Goal: Information Seeking & Learning: Understand process/instructions

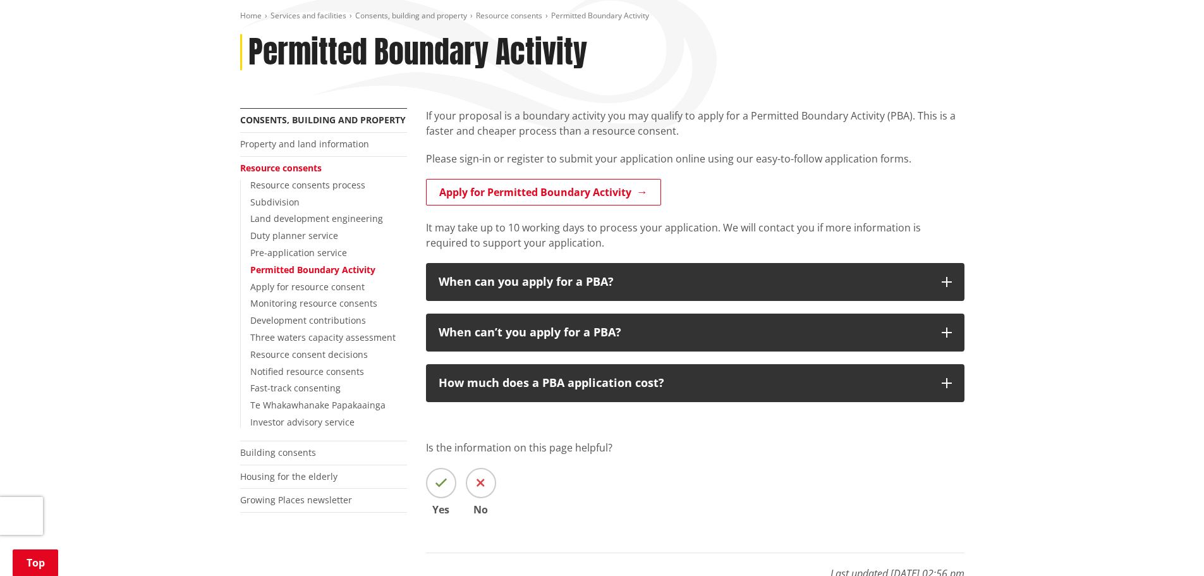
scroll to position [126, 0]
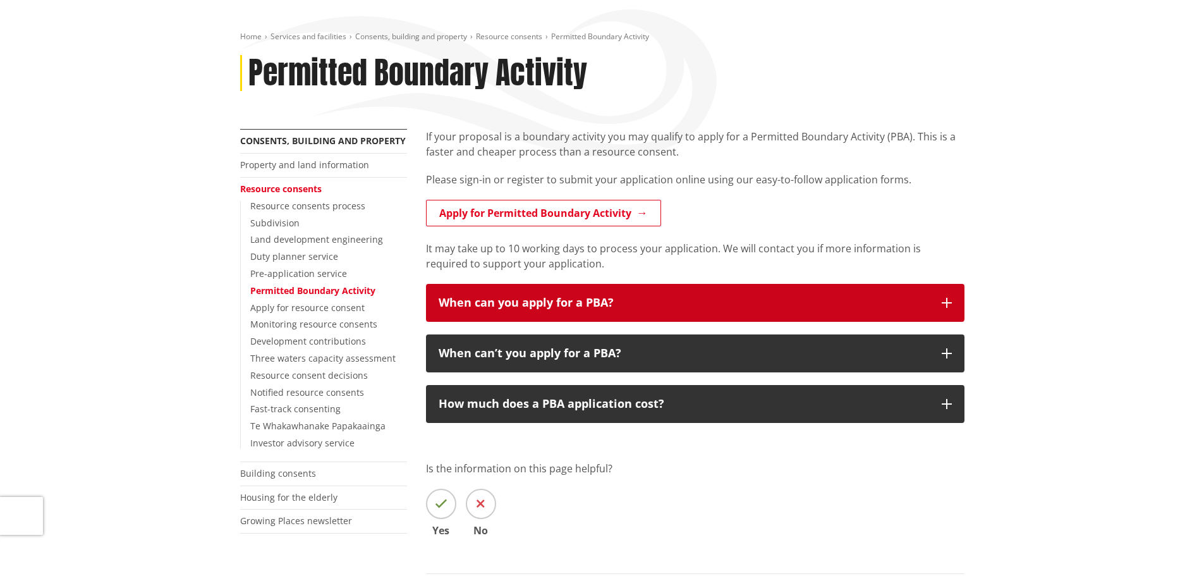
click at [529, 307] on div "When can you apply for a PBA?" at bounding box center [684, 302] width 491 height 13
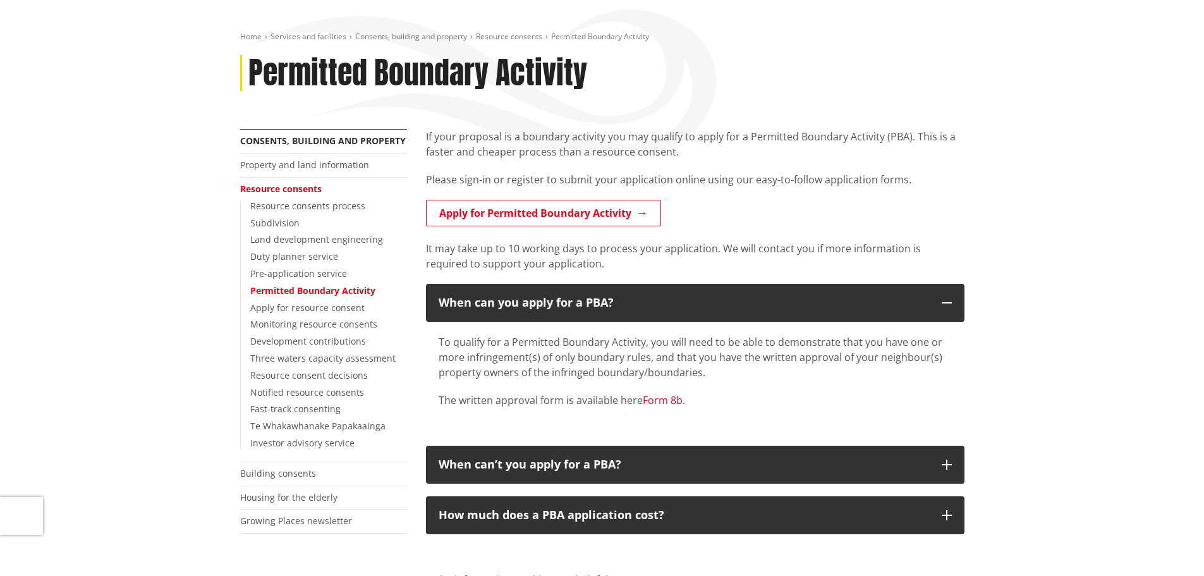
click at [661, 398] on link "Form 8b" at bounding box center [663, 400] width 40 height 14
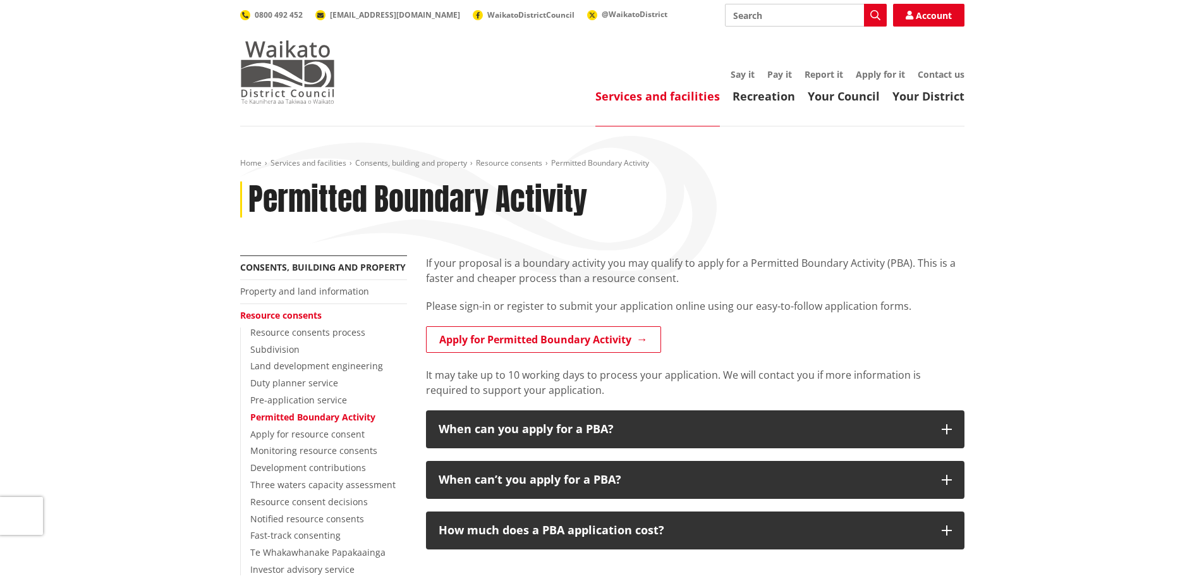
click at [289, 77] on img at bounding box center [287, 71] width 95 height 63
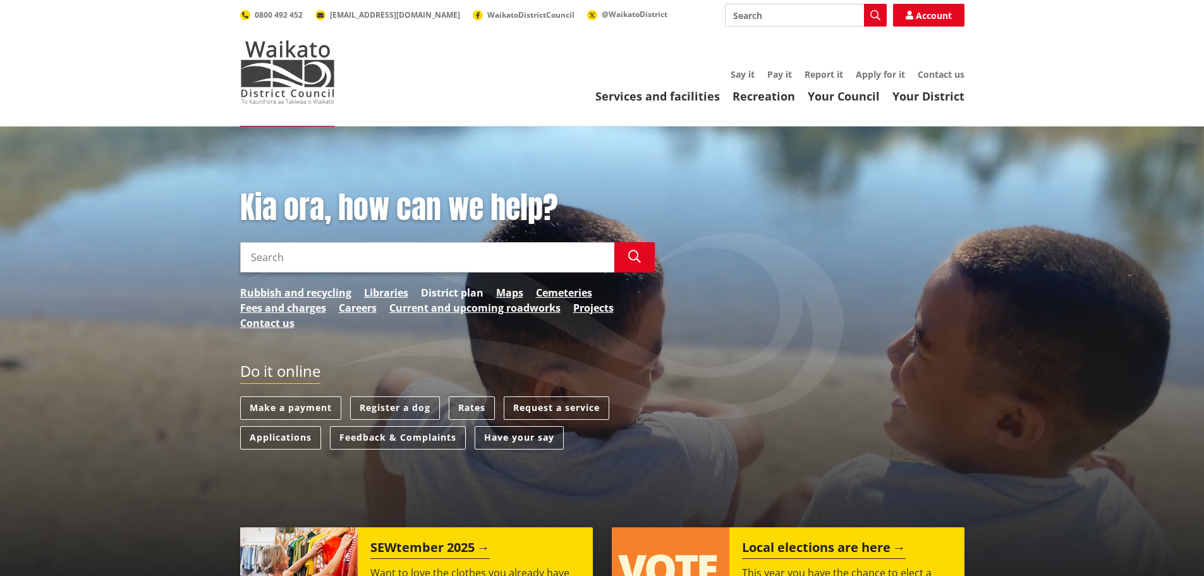
click at [444, 295] on link "District plan" at bounding box center [452, 292] width 63 height 15
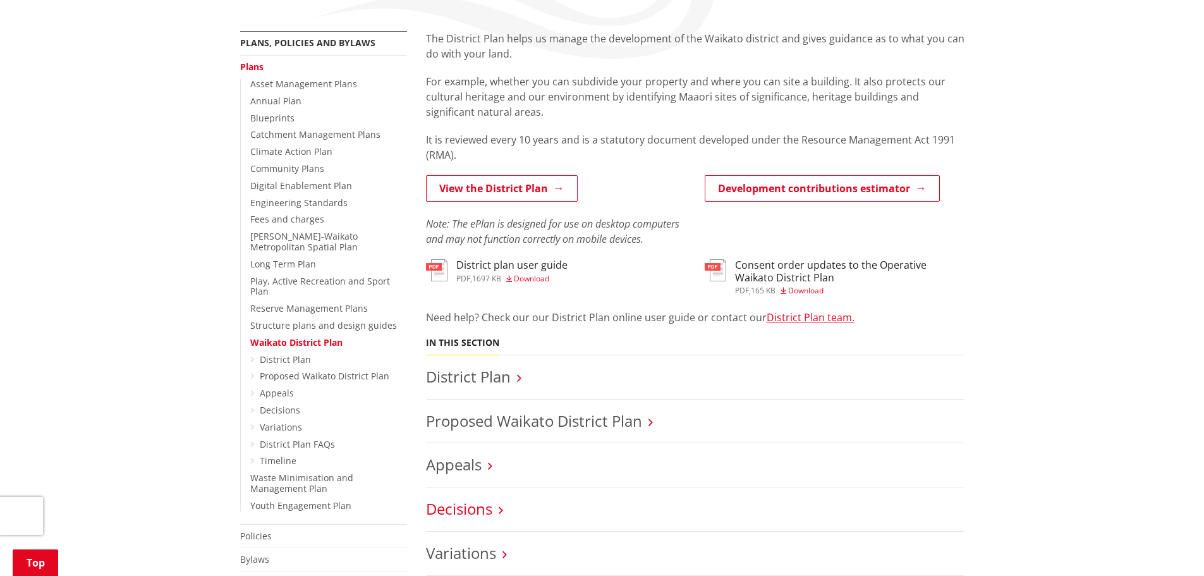
scroll to position [210, 0]
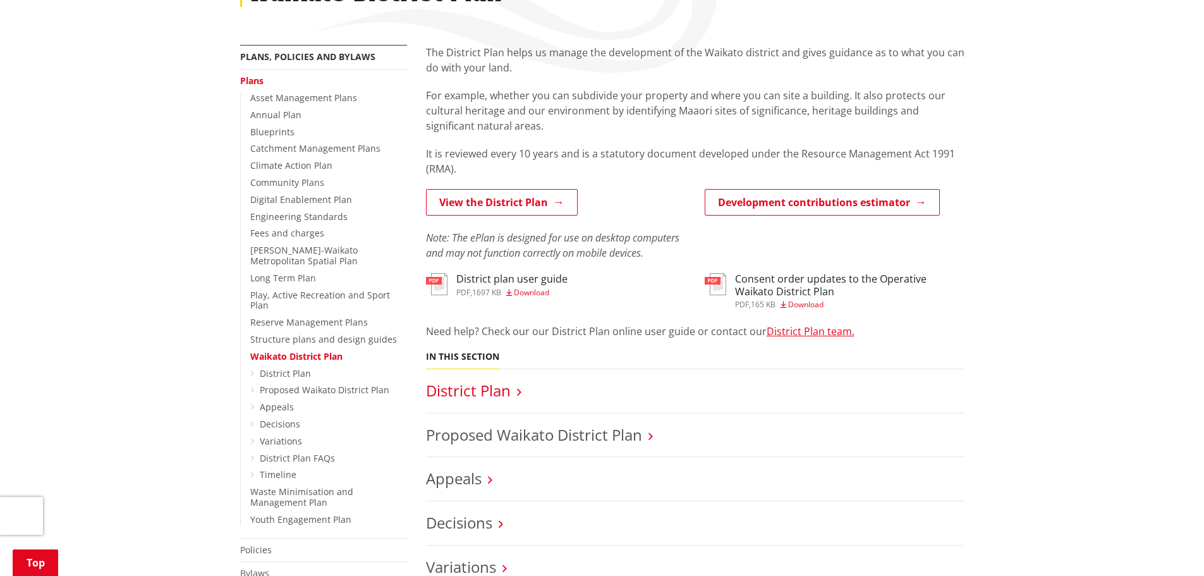
click at [494, 392] on link "District Plan" at bounding box center [468, 390] width 85 height 21
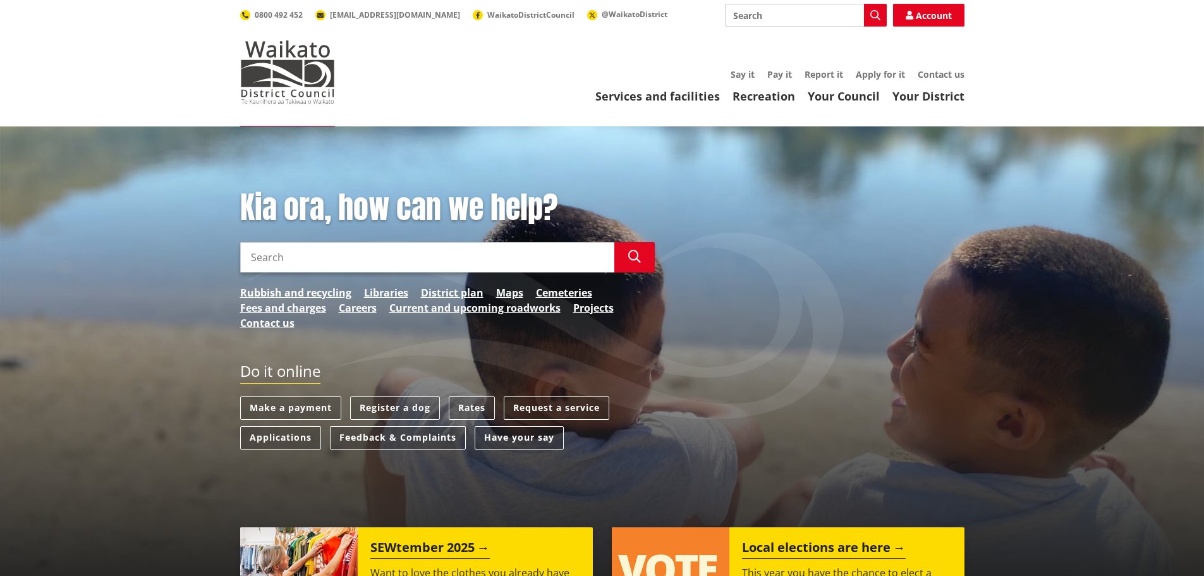
click at [391, 262] on input "Search" at bounding box center [427, 257] width 374 height 30
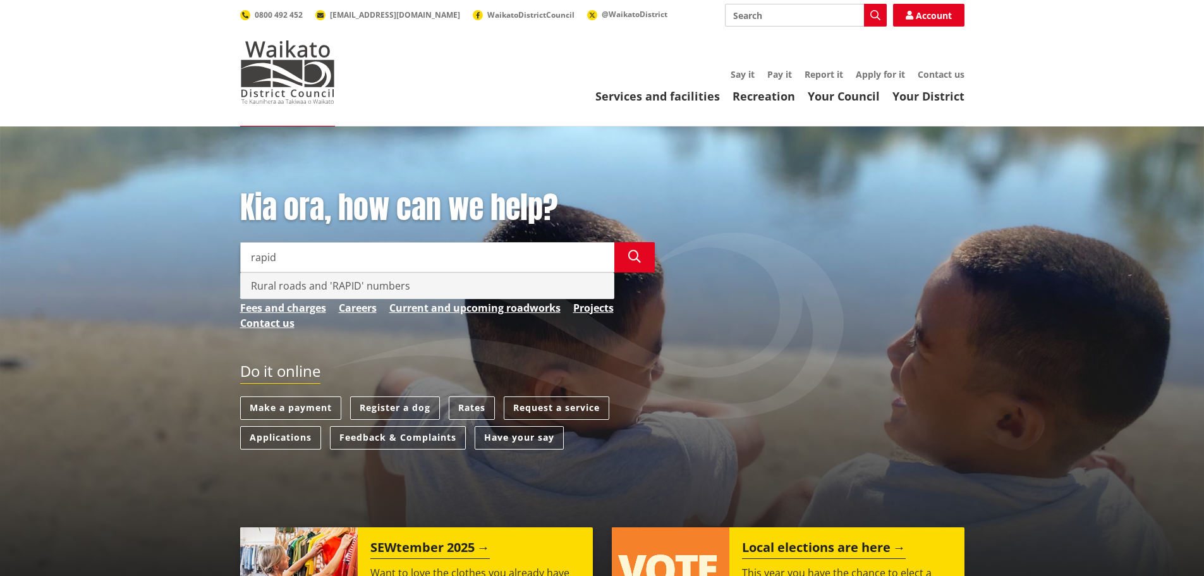
type input "rapid"
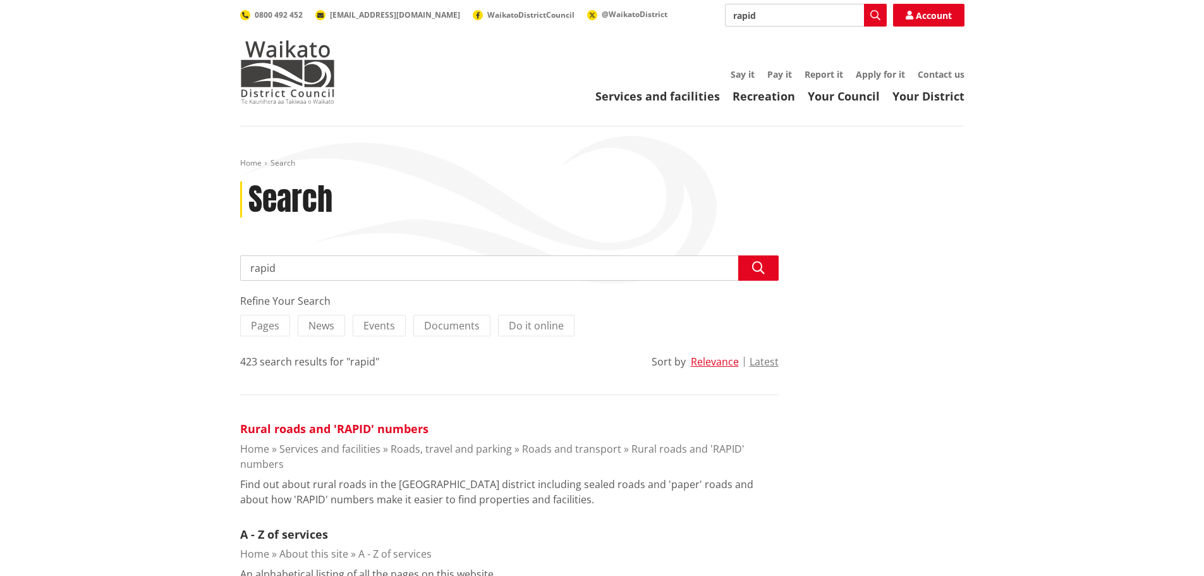
click at [328, 429] on link "Rural roads and 'RAPID' numbers" at bounding box center [334, 428] width 188 height 15
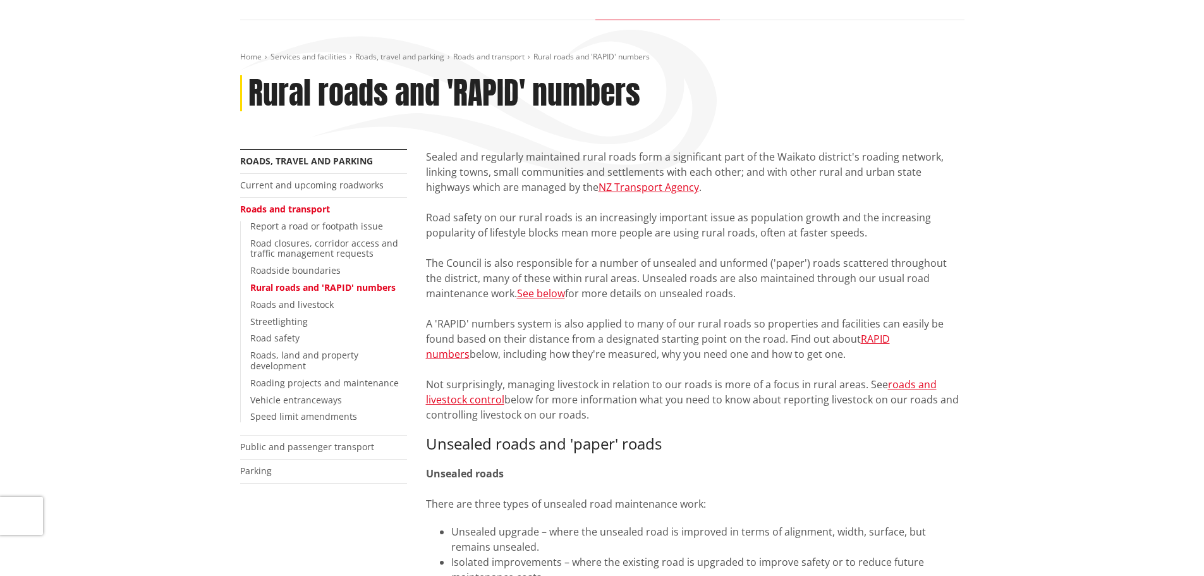
scroll to position [126, 0]
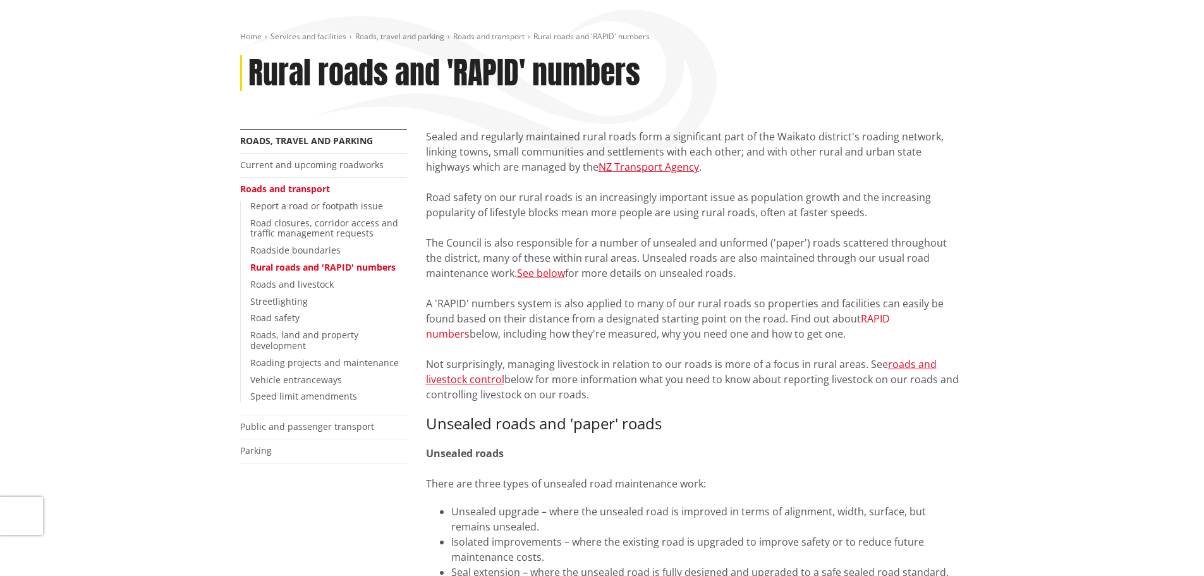
click at [890, 317] on link "RAPID numbers" at bounding box center [658, 326] width 464 height 29
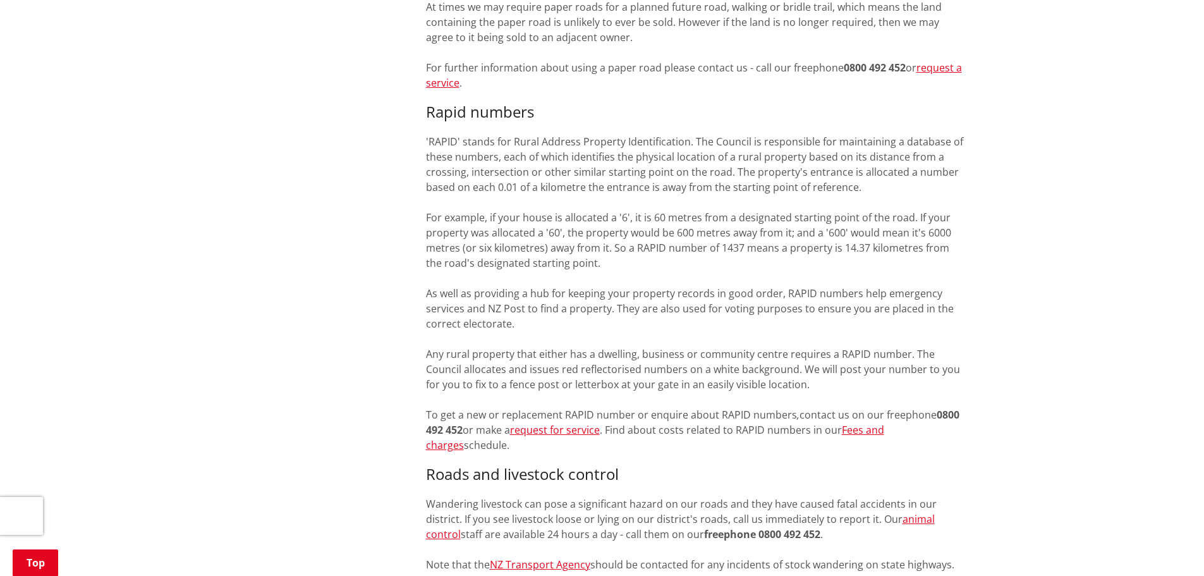
scroll to position [843, 0]
click at [579, 430] on link "request for service" at bounding box center [555, 428] width 90 height 14
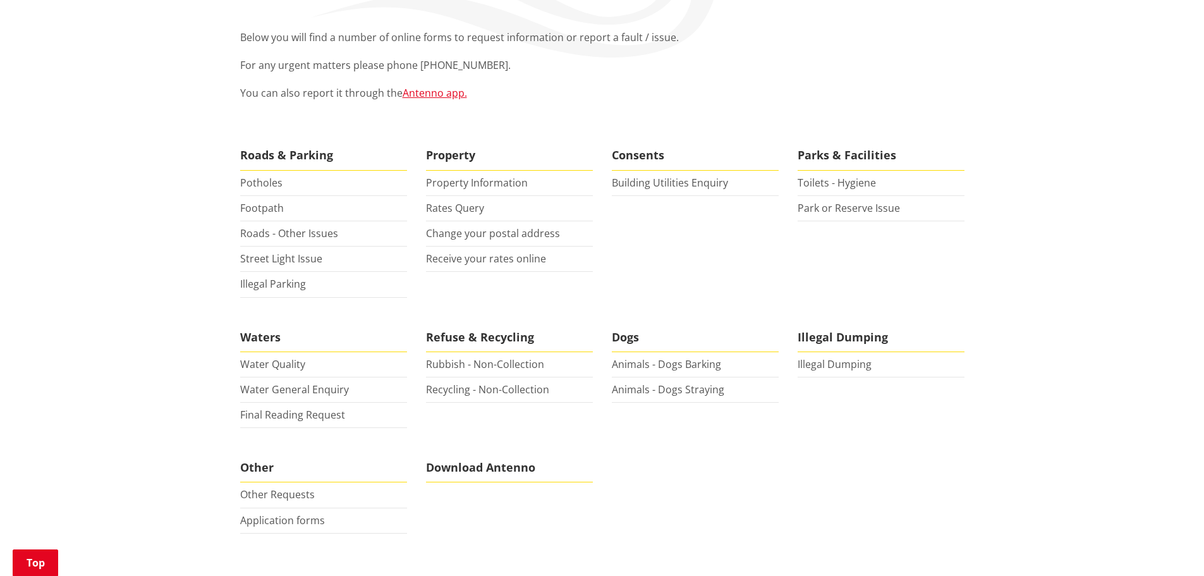
scroll to position [253, 0]
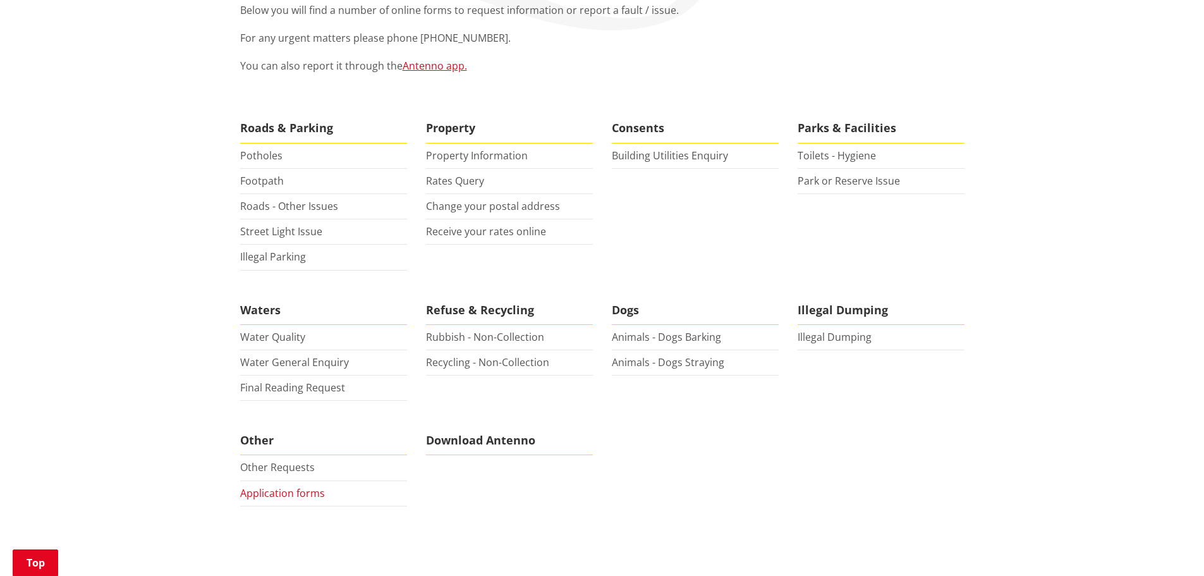
click at [282, 491] on link "Application forms" at bounding box center [282, 493] width 85 height 14
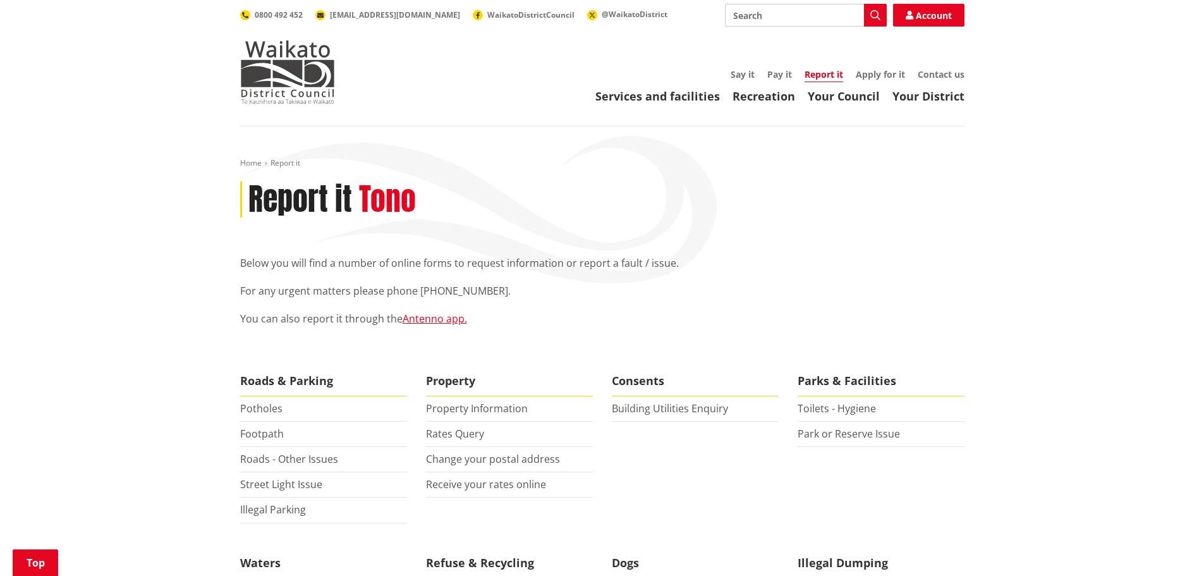
scroll to position [253, 0]
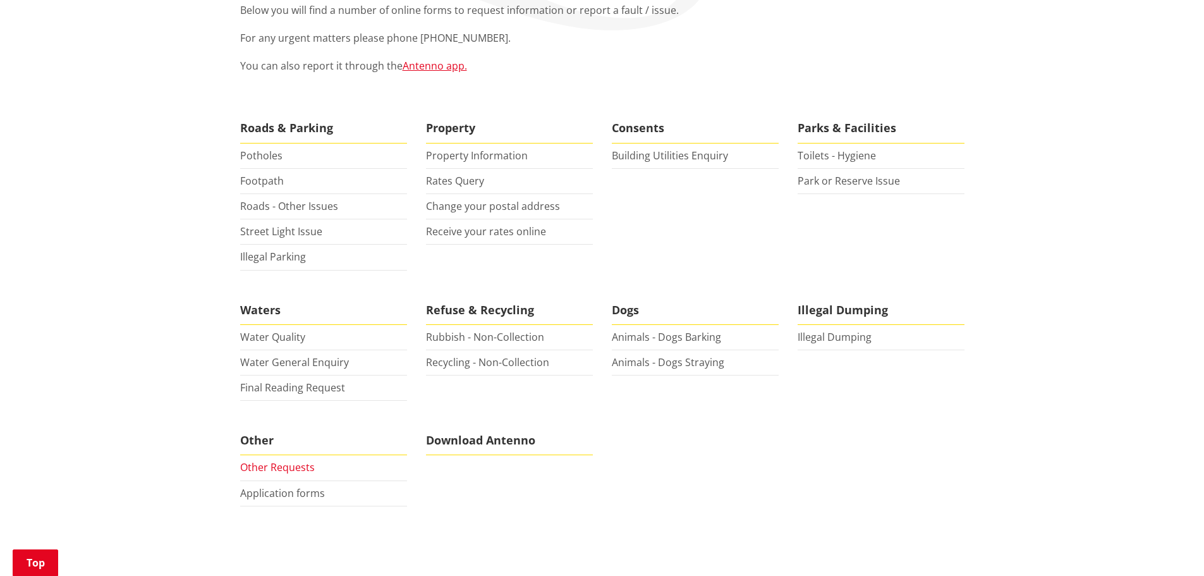
click at [281, 467] on link "Other Requests" at bounding box center [277, 467] width 75 height 14
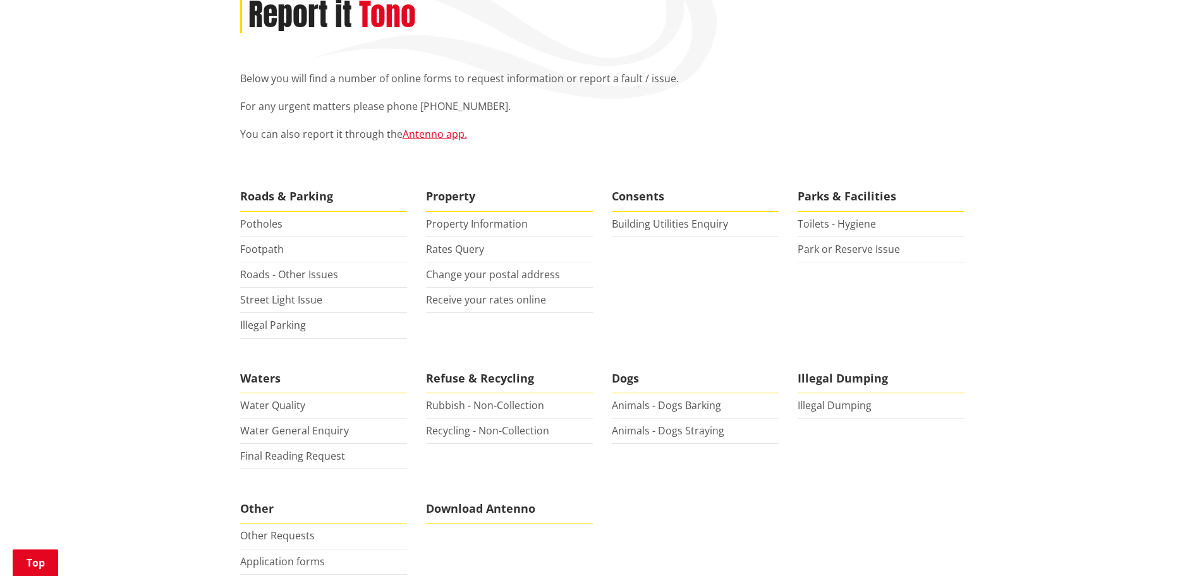
scroll to position [0, 0]
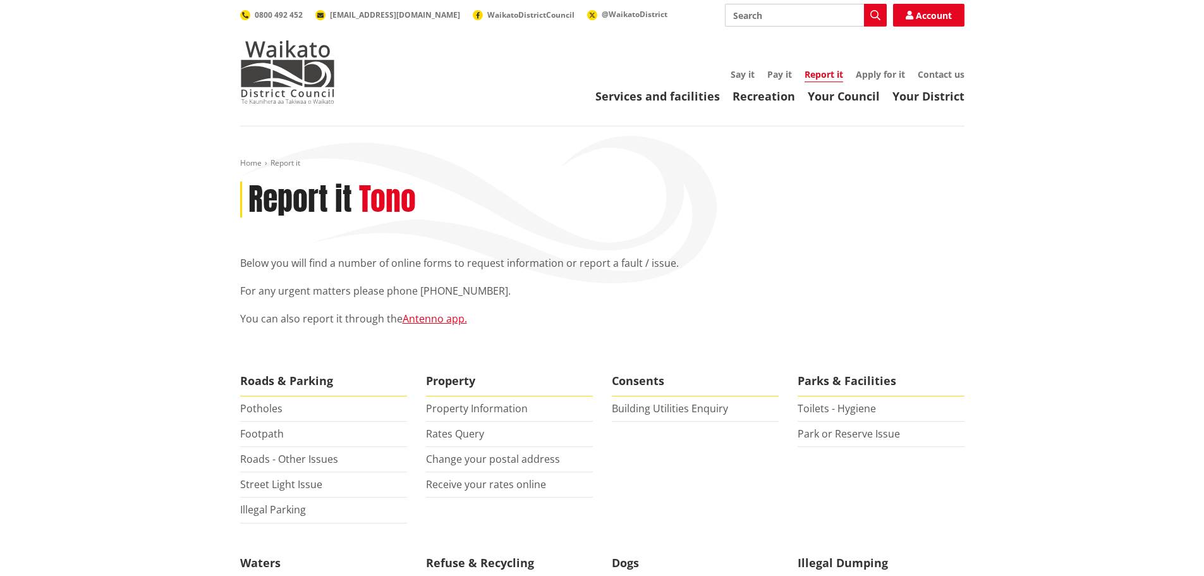
click at [749, 13] on input "Search" at bounding box center [806, 15] width 162 height 23
type input "rapid number request"
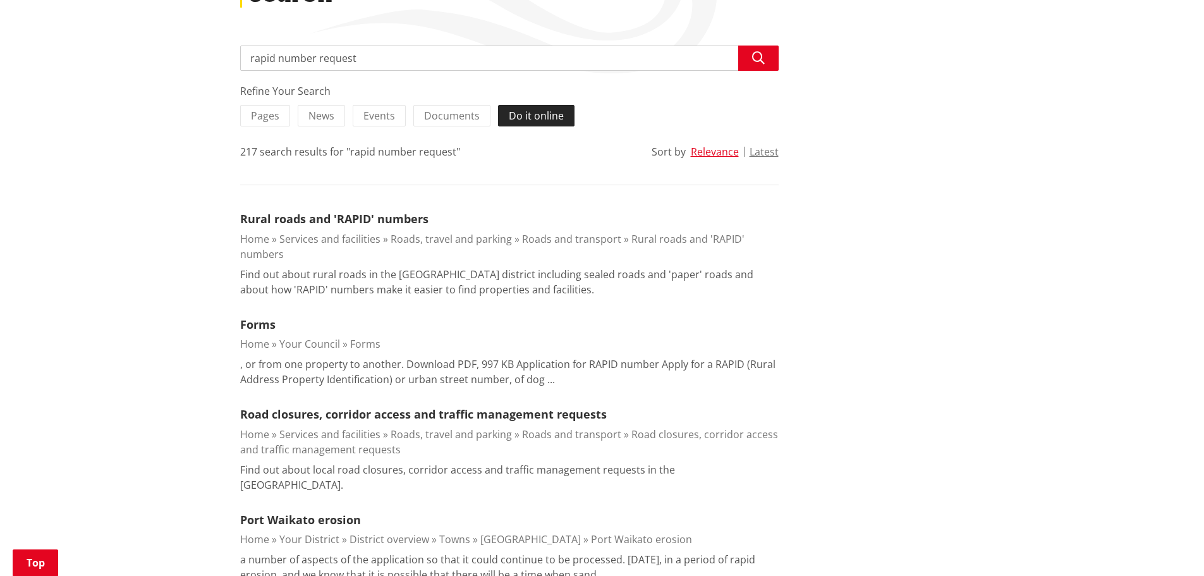
scroll to position [210, 0]
click at [366, 344] on link "Forms" at bounding box center [365, 343] width 30 height 14
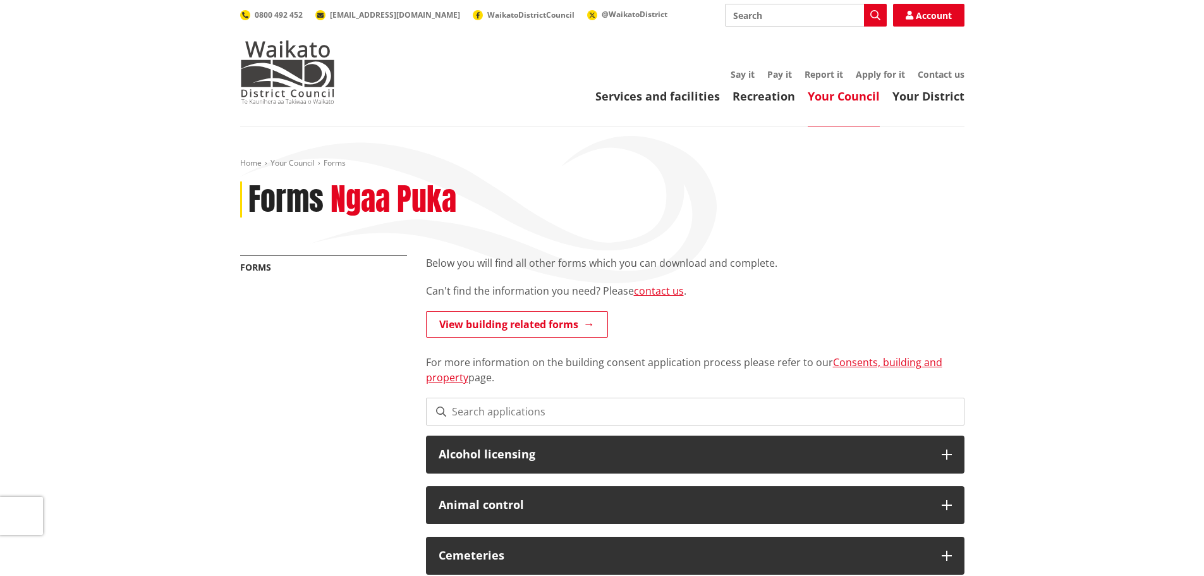
click at [479, 402] on input at bounding box center [695, 412] width 539 height 28
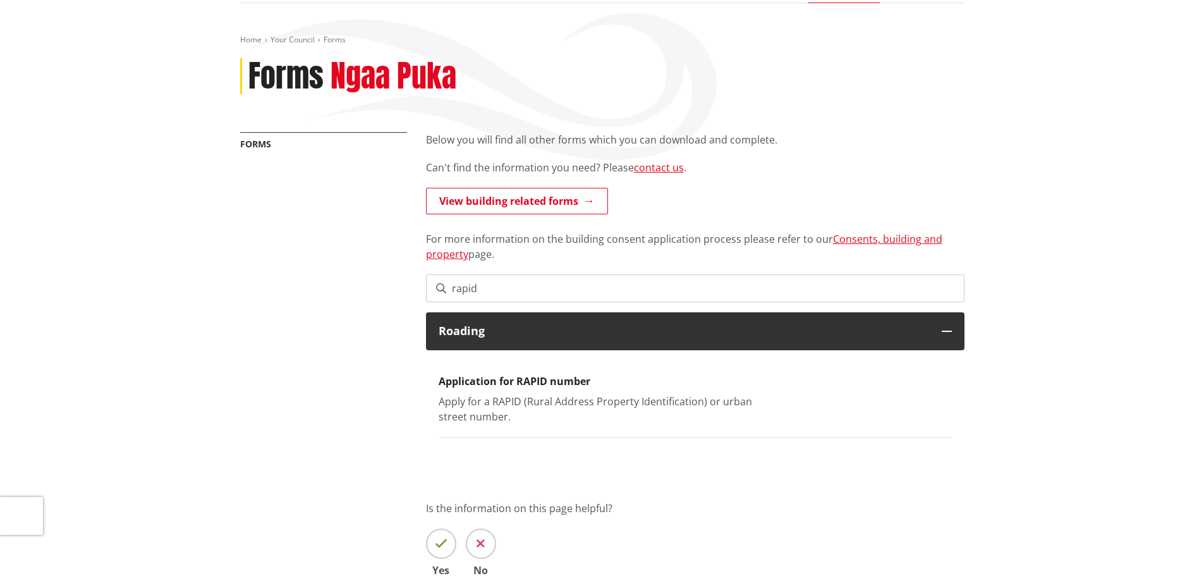
scroll to position [126, 0]
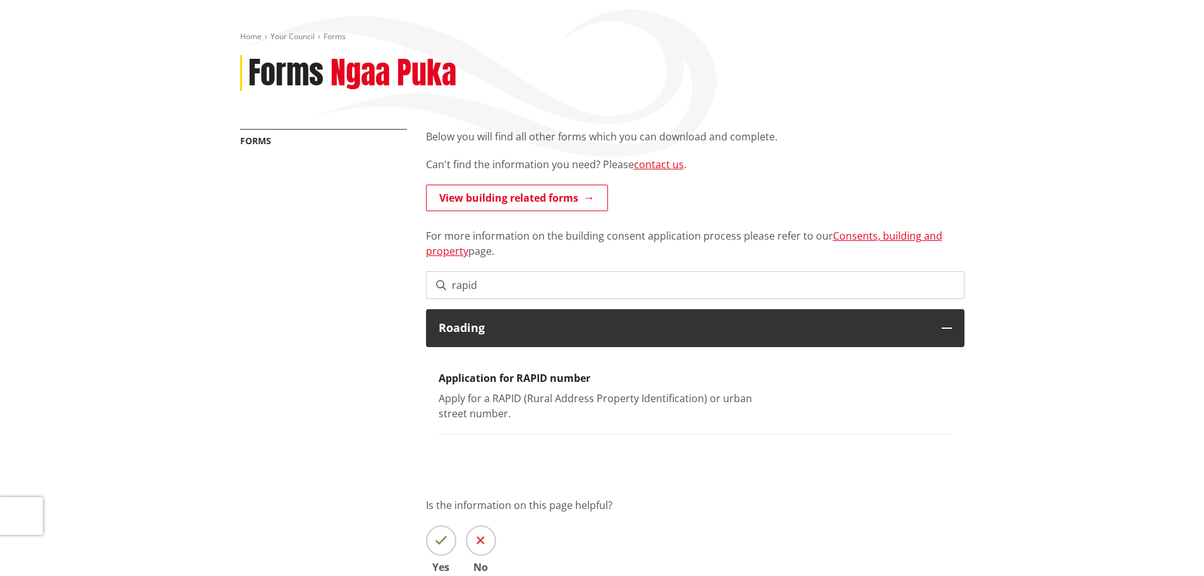
type input "rapid"
click at [475, 386] on li "Application for RAPID number Apply for a RAPID (Rural Address Property Identifi…" at bounding box center [695, 397] width 513 height 75
click at [478, 400] on p "Apply for a RAPID (Rural Address Property Identification) or urban street numbe…" at bounding box center [607, 406] width 336 height 30
click at [786, 403] on div "Apply for a RAPID (Rural Address Property Identification) or urban street numbe…" at bounding box center [695, 406] width 532 height 30
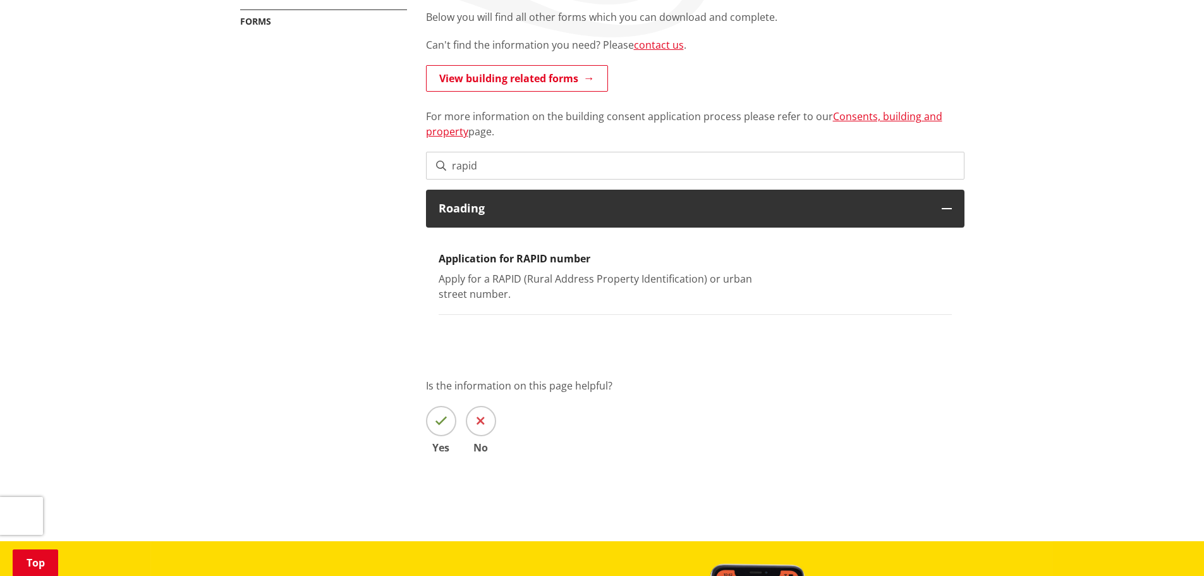
scroll to position [253, 0]
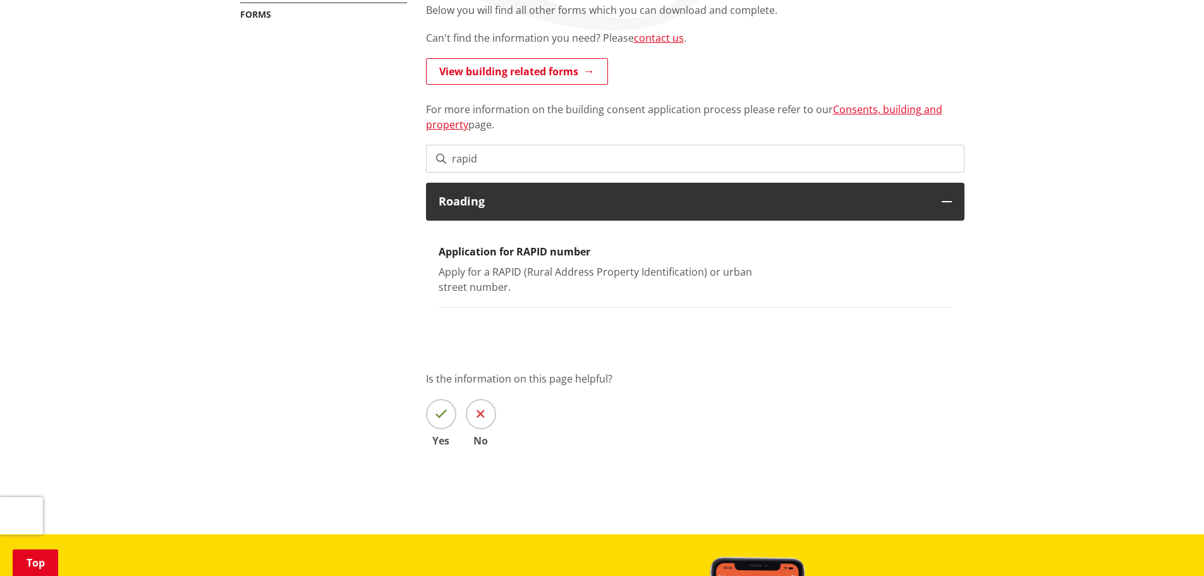
click at [492, 249] on h3 "Application for RAPID number" at bounding box center [695, 252] width 513 height 12
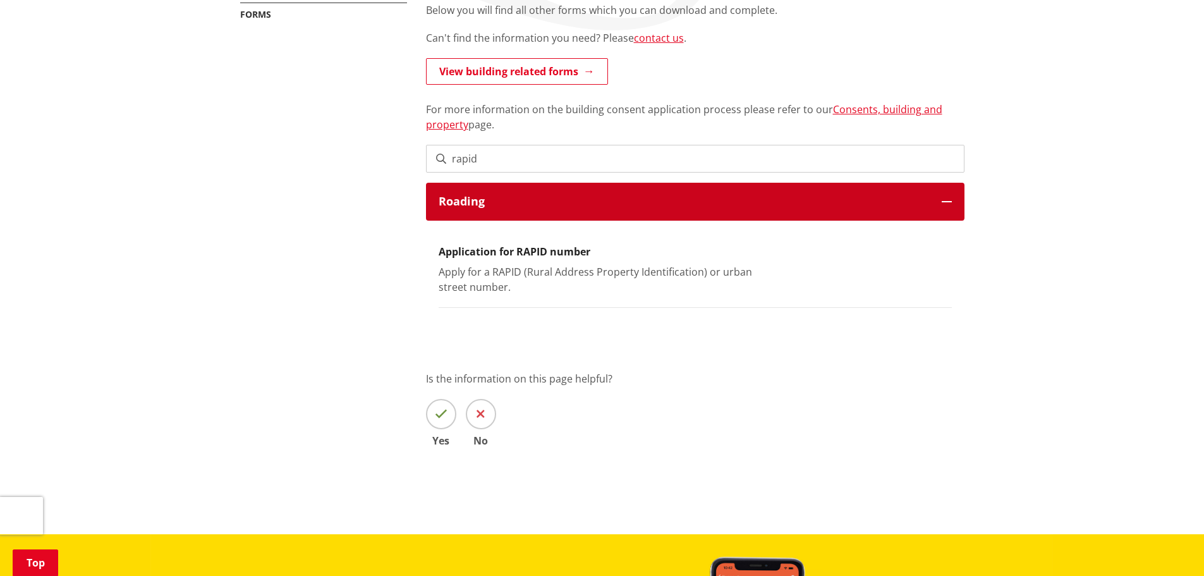
click at [508, 208] on h3 "Roading" at bounding box center [684, 201] width 491 height 13
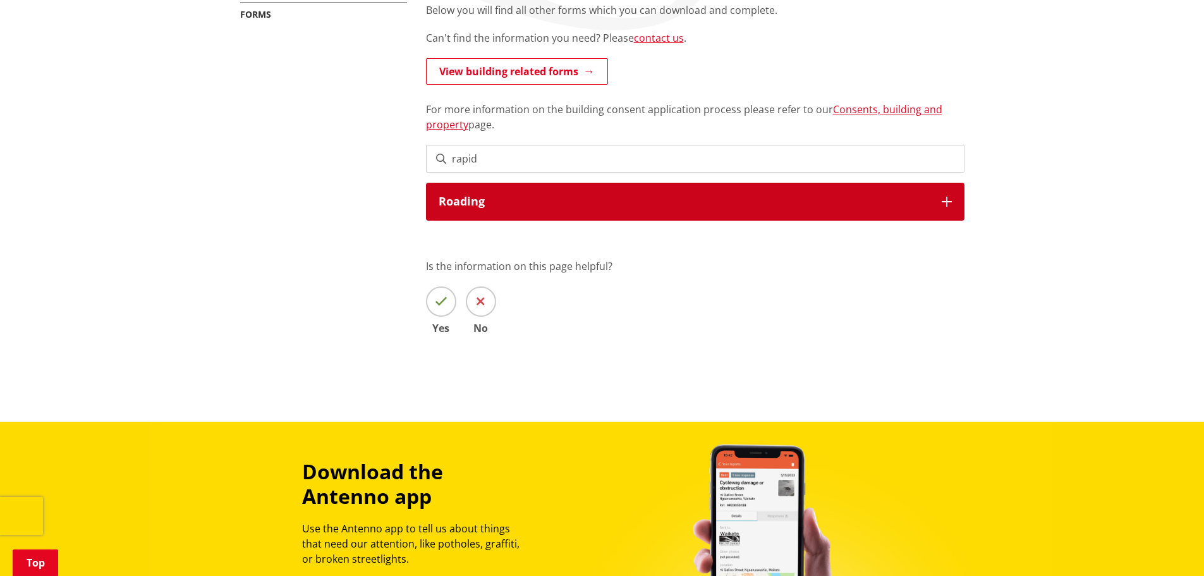
click at [508, 206] on h3 "Roading" at bounding box center [684, 201] width 491 height 13
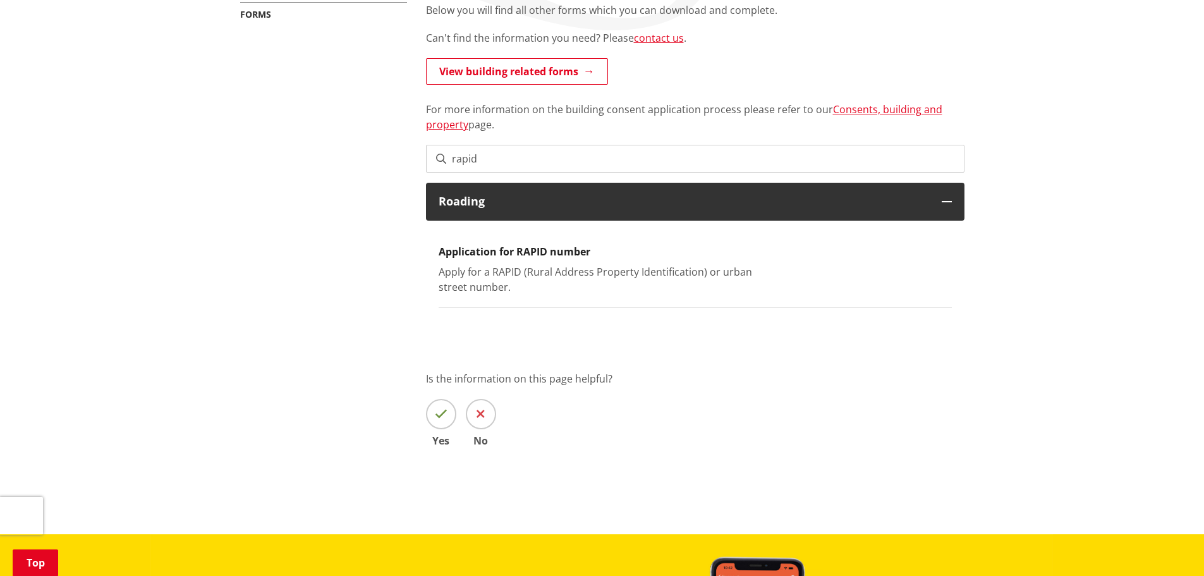
click at [486, 277] on p "Apply for a RAPID (Rural Address Property Identification) or urban street numbe…" at bounding box center [607, 279] width 336 height 30
click at [518, 246] on h3 "Application for RAPID number" at bounding box center [695, 252] width 513 height 12
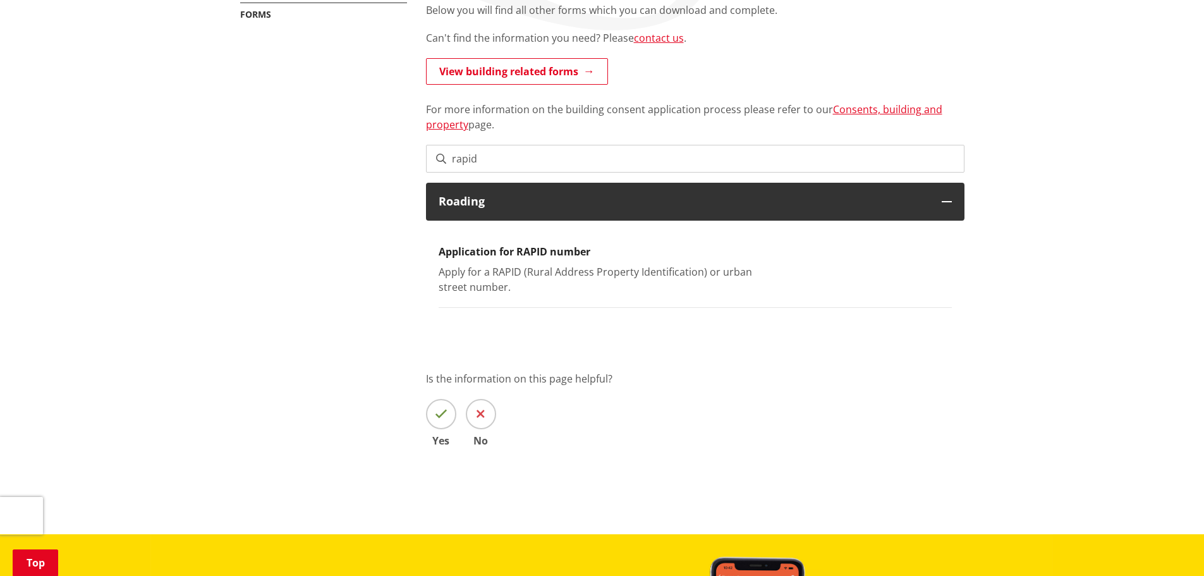
click at [497, 242] on li "Application for RAPID number Apply for a RAPID (Rural Address Property Identifi…" at bounding box center [695, 270] width 513 height 75
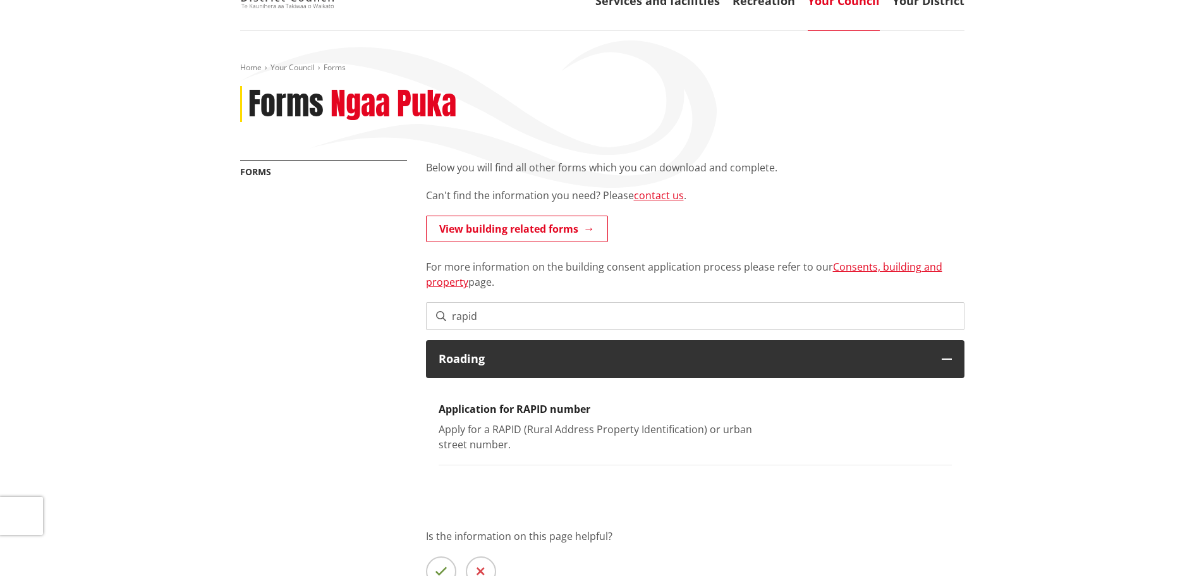
scroll to position [0, 0]
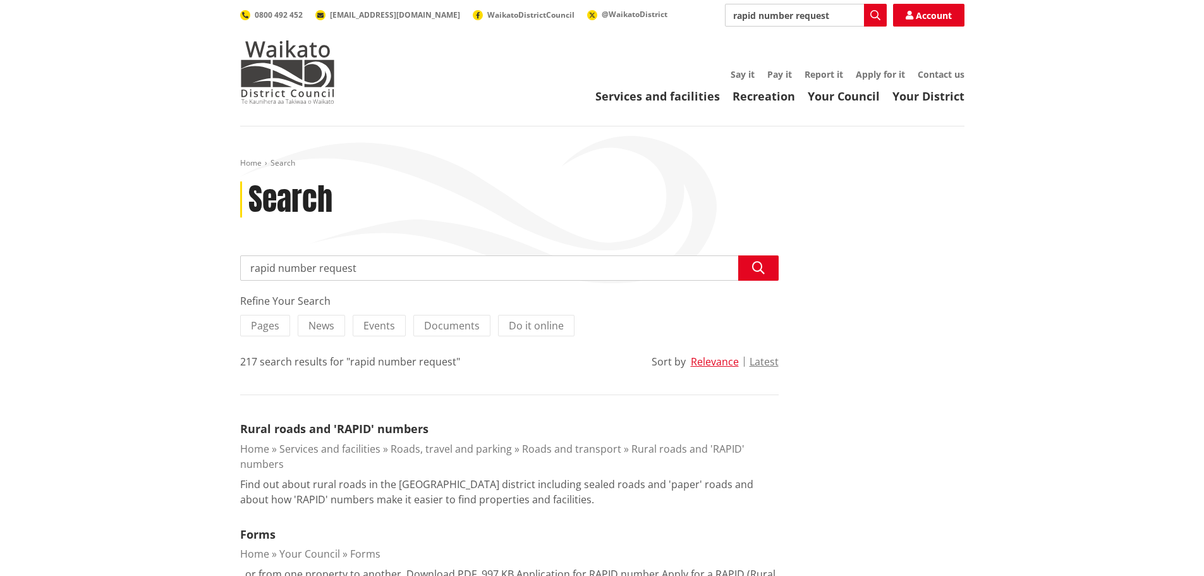
scroll to position [210, 0]
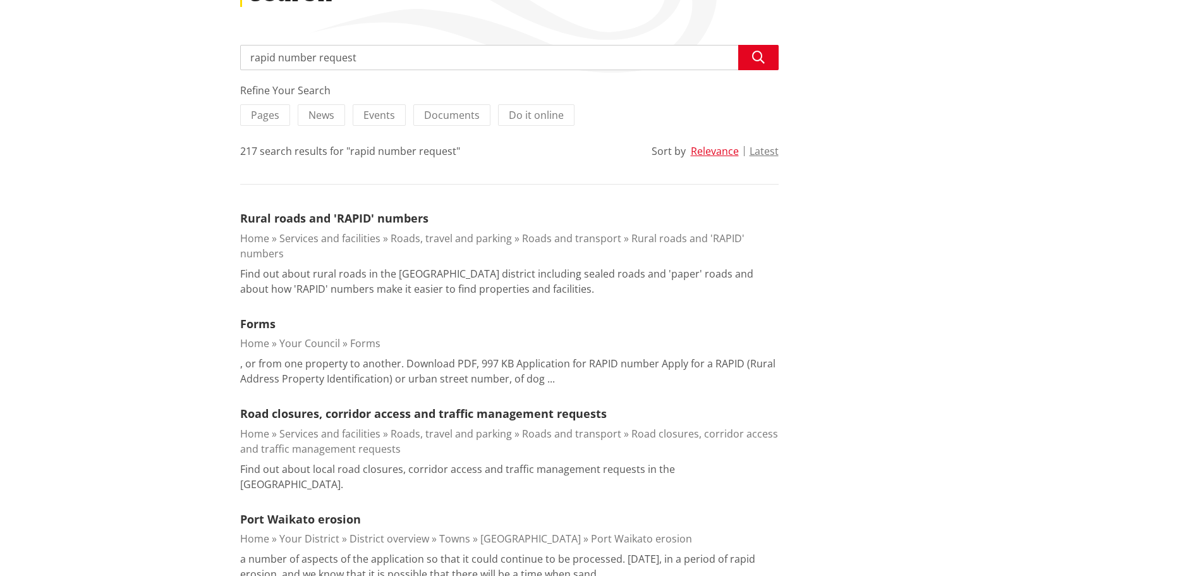
click at [360, 341] on link "Forms" at bounding box center [365, 343] width 30 height 14
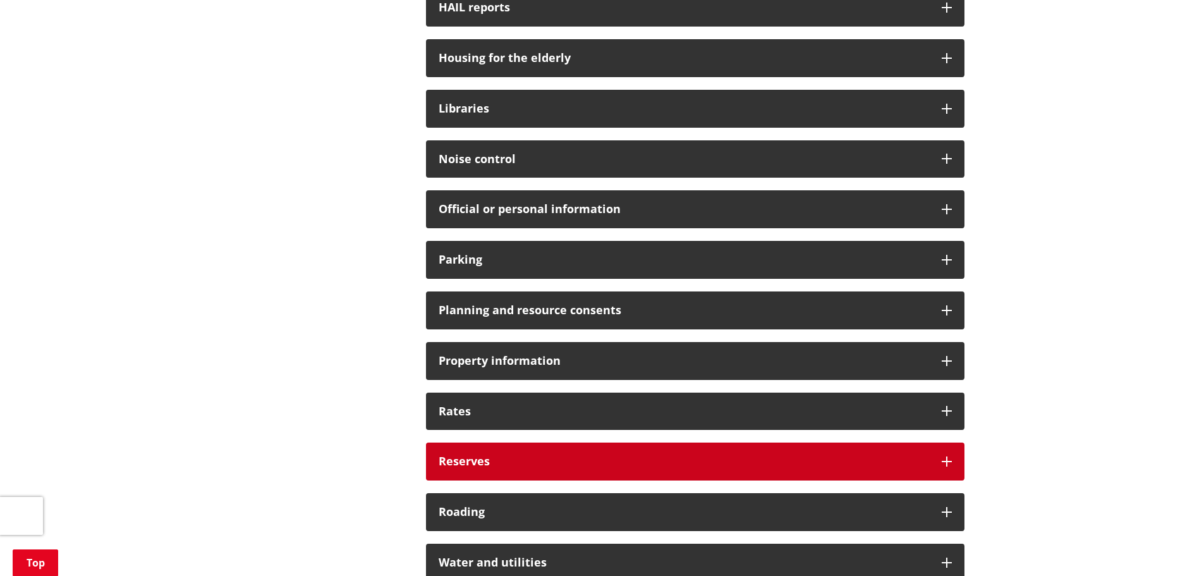
scroll to position [759, 0]
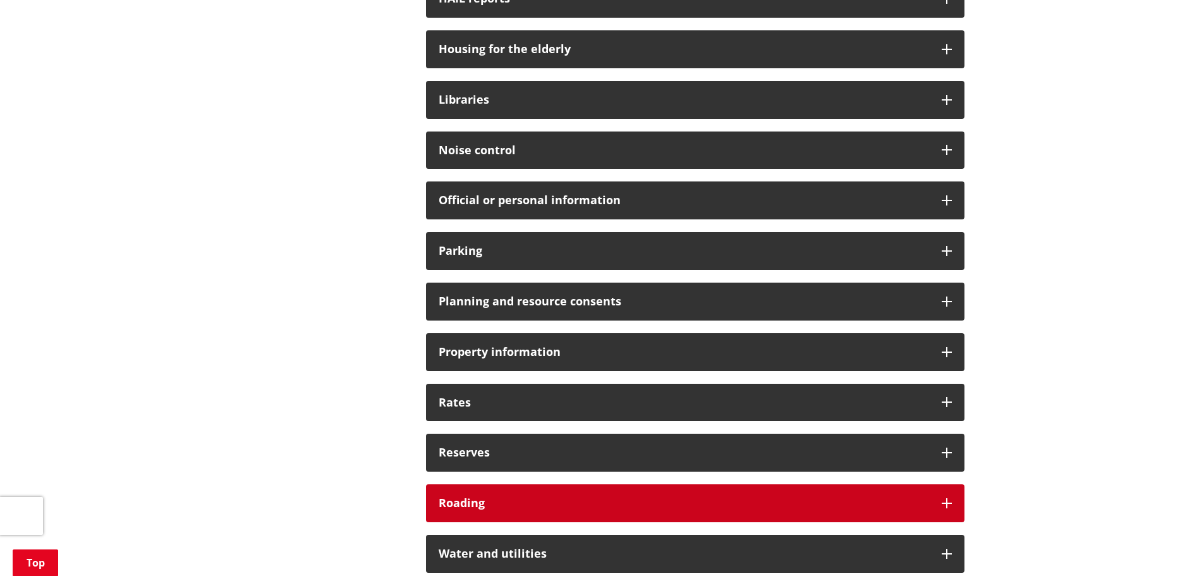
click at [478, 504] on h3 "Roading" at bounding box center [684, 503] width 491 height 13
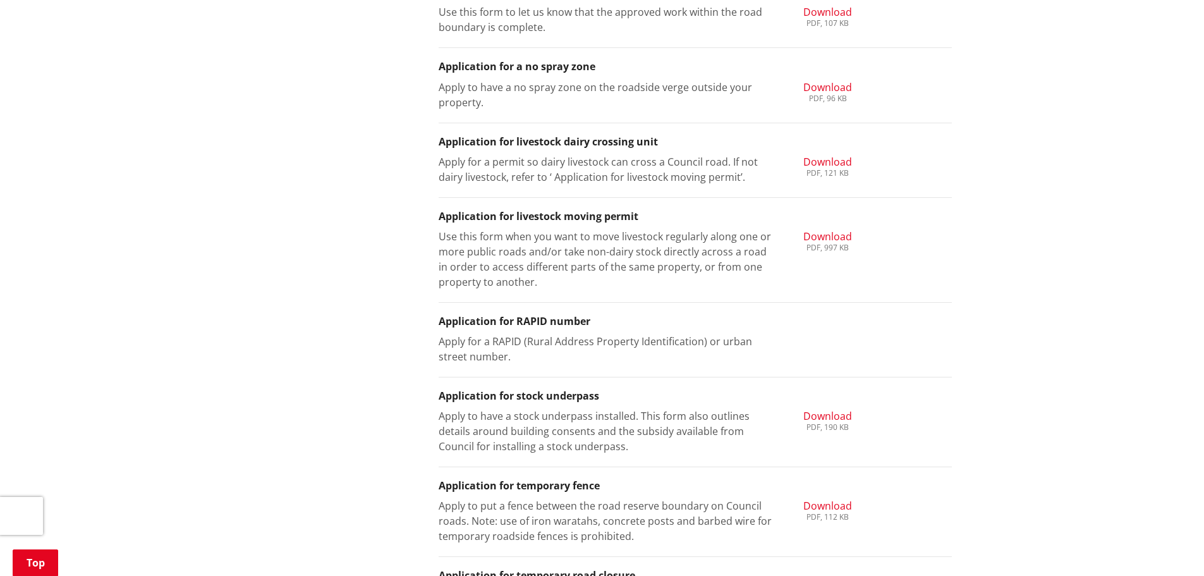
scroll to position [1391, 0]
click at [496, 344] on p "Apply for a RAPID (Rural Address Property Identification) or urban street numbe…" at bounding box center [607, 347] width 336 height 30
click at [503, 327] on li "Application for RAPID number Apply for a RAPID (Rural Address Property Identifi…" at bounding box center [695, 339] width 513 height 75
click at [472, 320] on h3 "Application for RAPID number" at bounding box center [695, 320] width 513 height 12
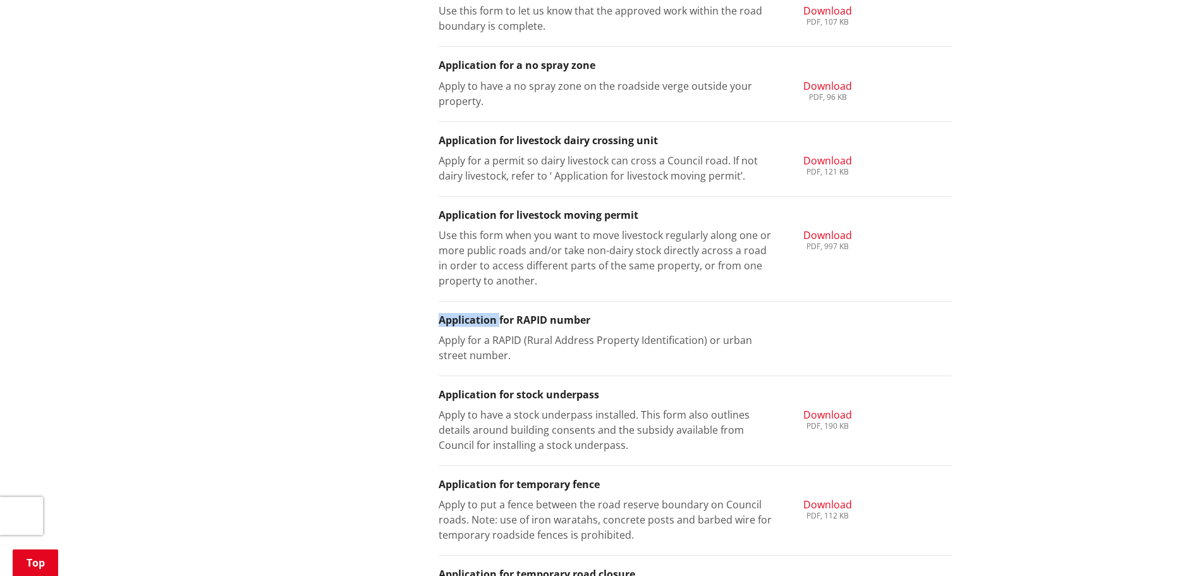
click at [472, 322] on h3 "Application for RAPID number" at bounding box center [695, 320] width 513 height 12
click at [826, 334] on div "Apply for a RAPID (Rural Address Property Identification) or urban street numbe…" at bounding box center [695, 347] width 532 height 30
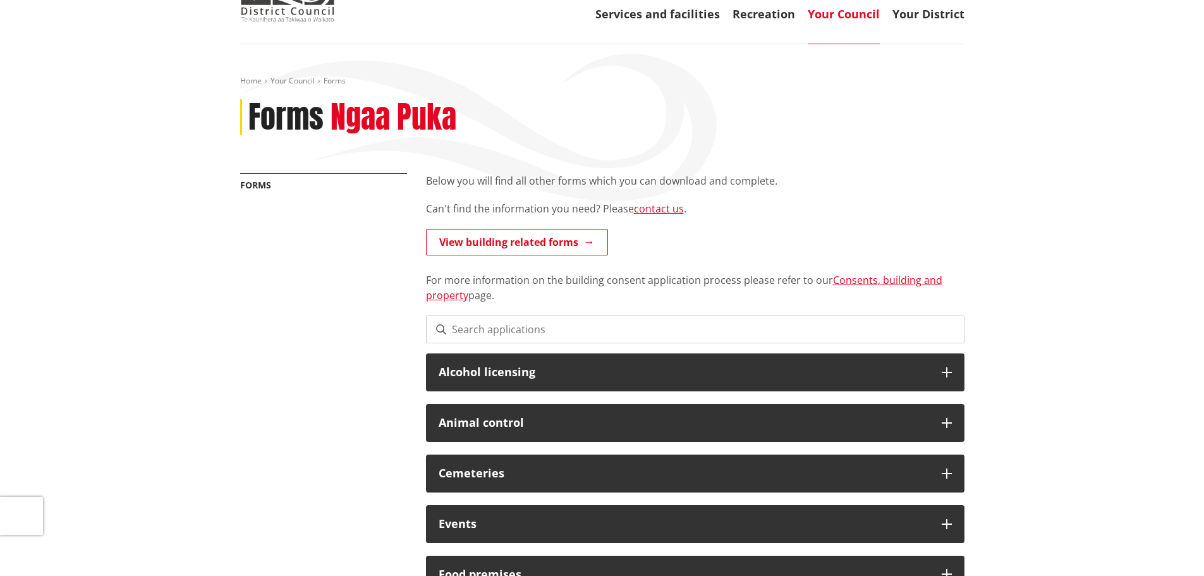
scroll to position [0, 0]
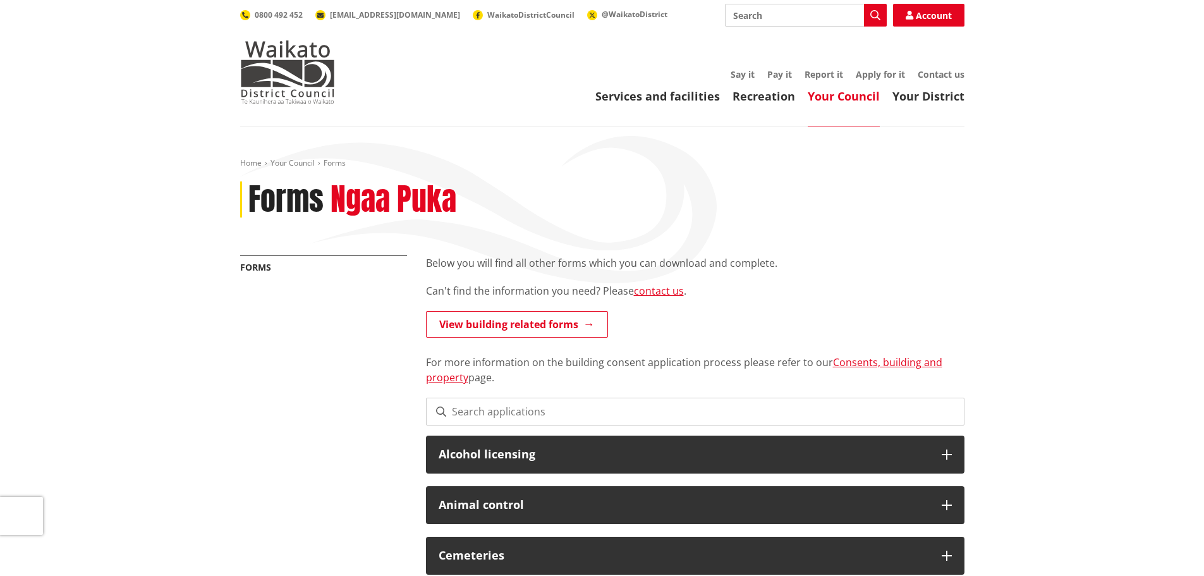
click at [753, 13] on input "Search" at bounding box center [806, 15] width 162 height 23
click at [487, 410] on input at bounding box center [695, 412] width 539 height 28
click at [762, 16] on input "Search" at bounding box center [806, 15] width 162 height 23
click at [808, 37] on div "Rural roads and 'RAPID' numbers" at bounding box center [806, 38] width 161 height 23
type input "Rural roads and 'RAPID' numbers"
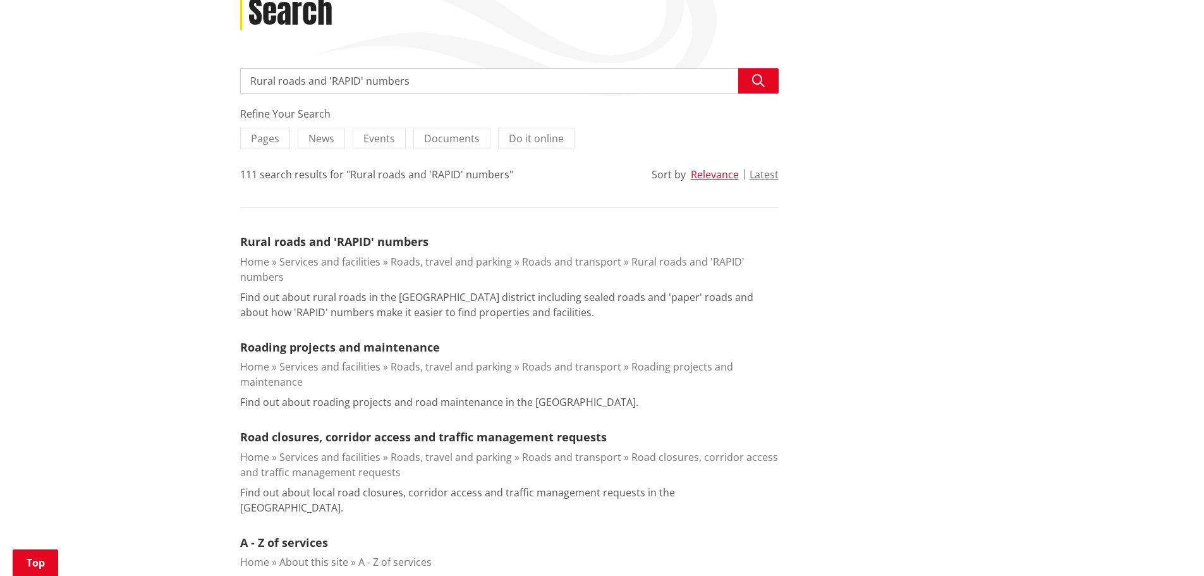
scroll to position [210, 0]
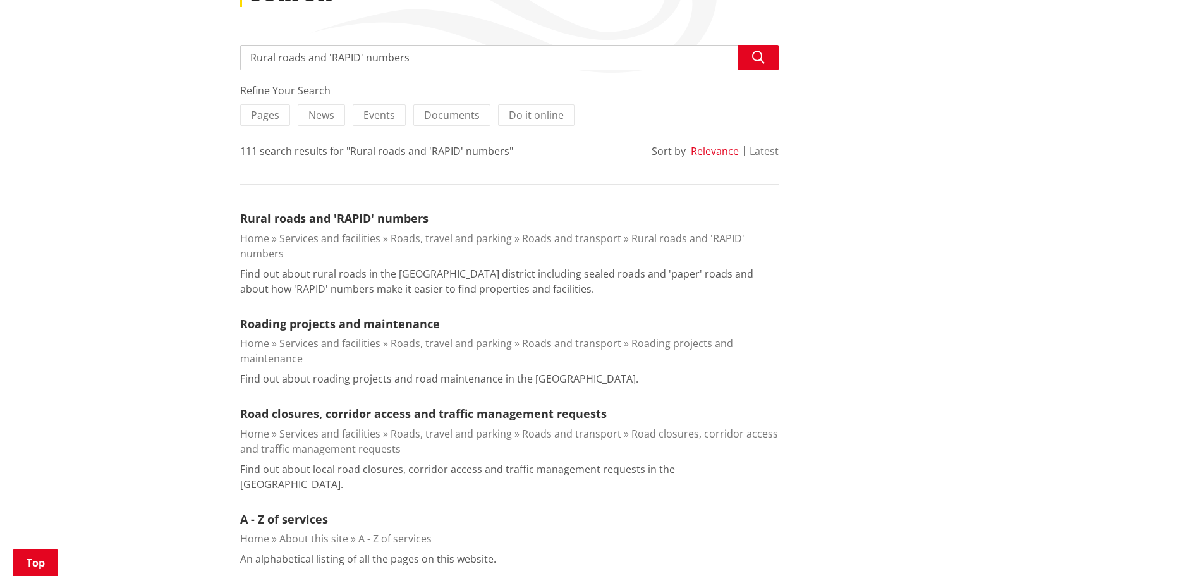
click at [717, 236] on link "Rural roads and 'RAPID' numbers" at bounding box center [492, 245] width 504 height 29
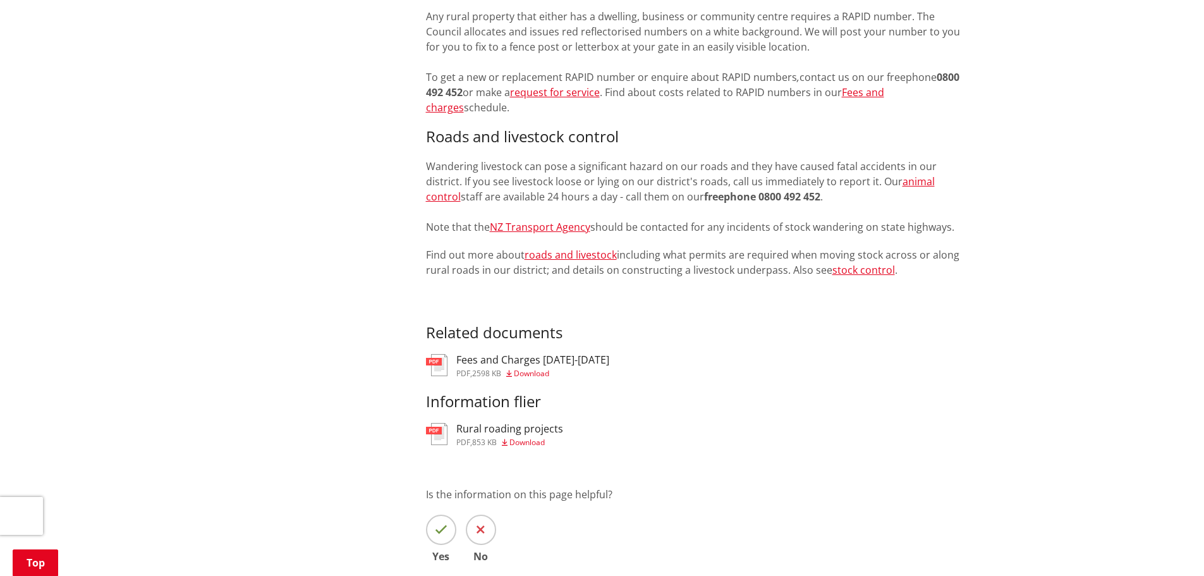
scroll to position [1180, 0]
click at [485, 353] on h3 "Fees and Charges [DATE]-[DATE]" at bounding box center [532, 358] width 153 height 12
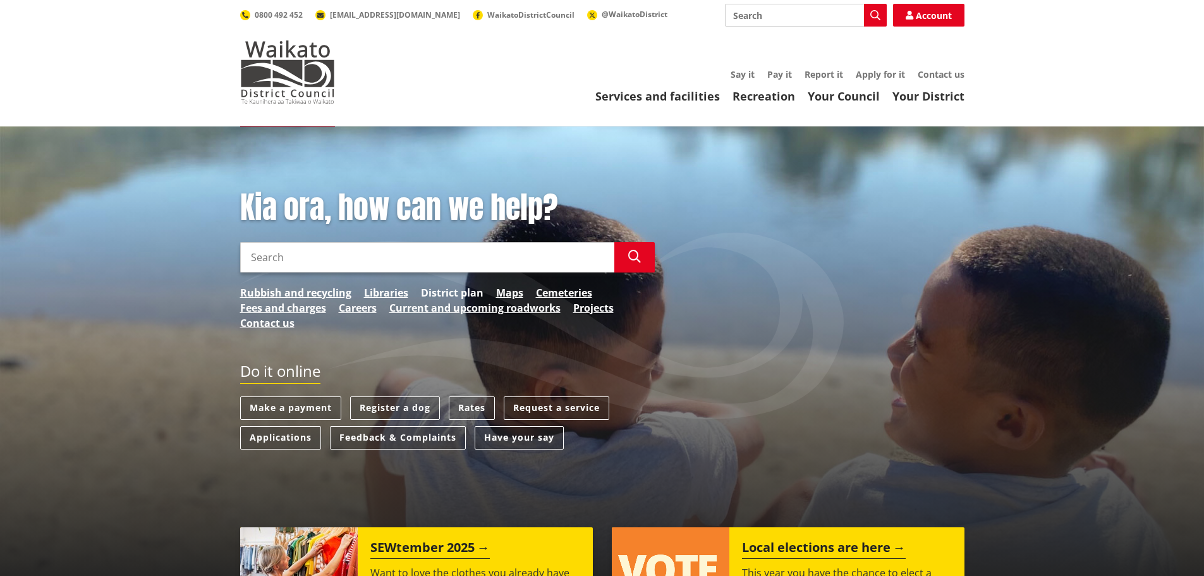
click at [462, 291] on link "District plan" at bounding box center [452, 292] width 63 height 15
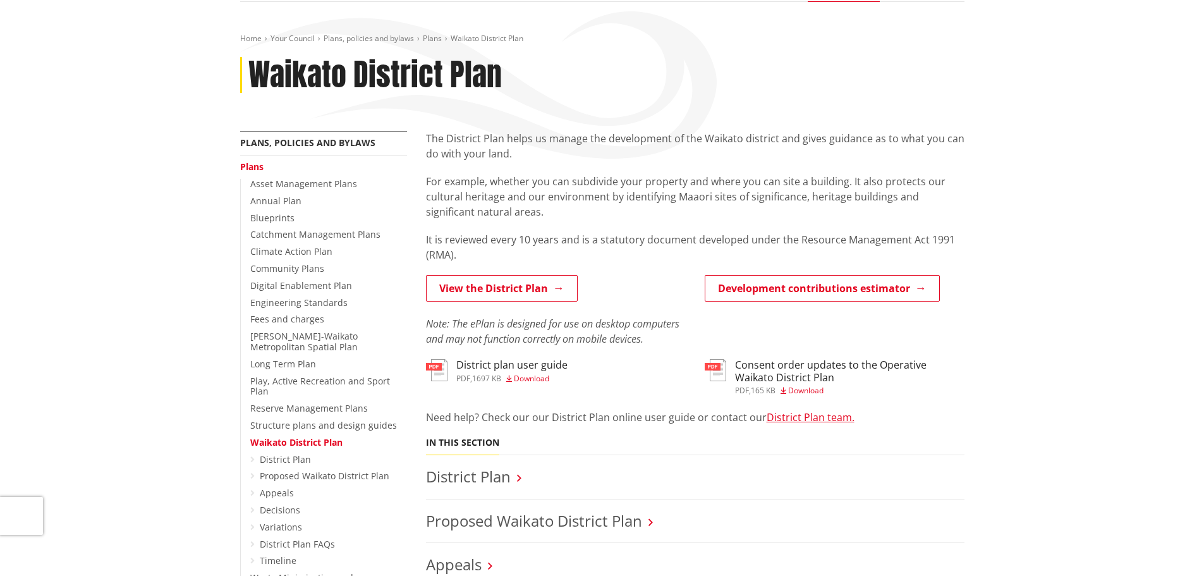
scroll to position [126, 0]
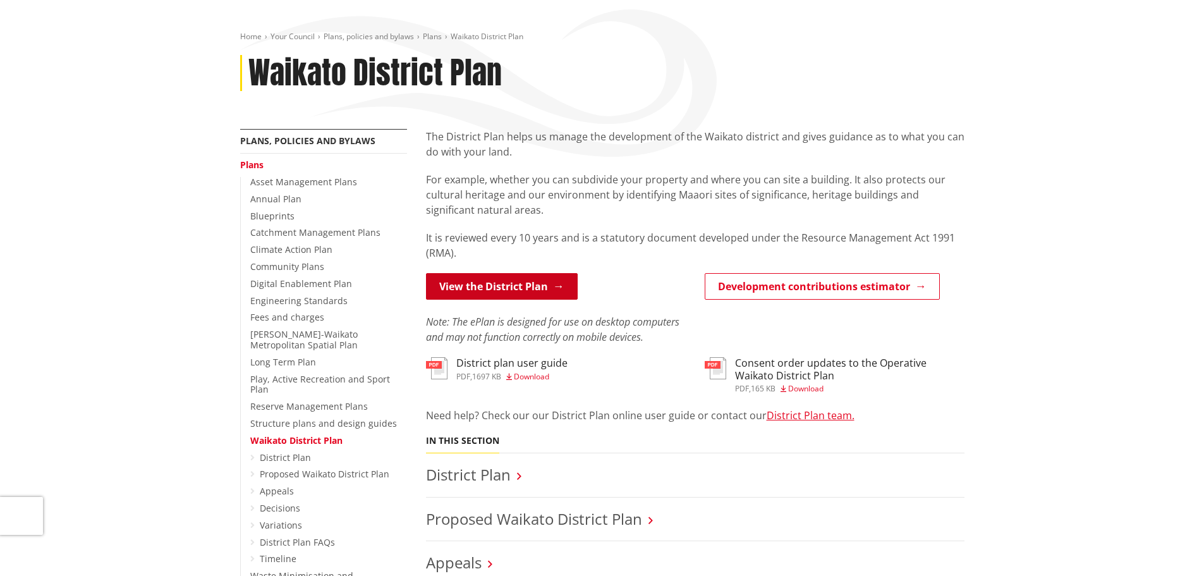
click at [533, 295] on link "View the District Plan" at bounding box center [502, 286] width 152 height 27
